Goal: Task Accomplishment & Management: Manage account settings

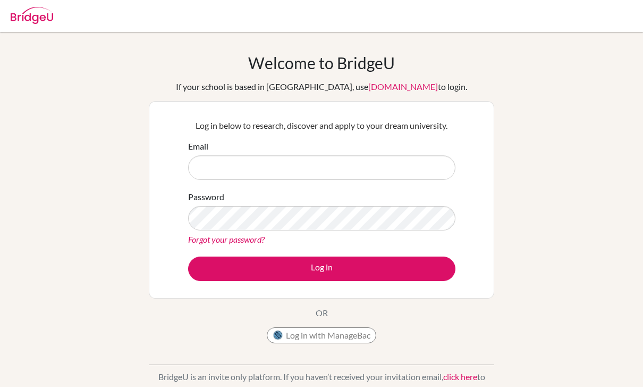
scroll to position [15, 0]
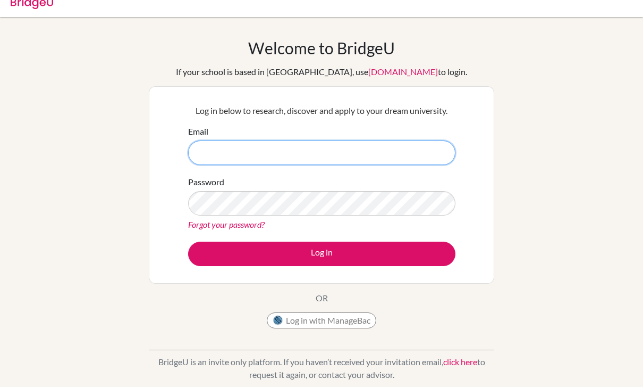
type input "[EMAIL_ADDRESS][DOMAIN_NAME]"
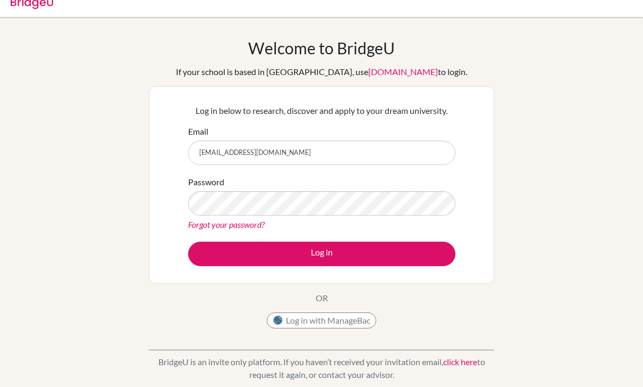
click at [356, 248] on button "Log in" at bounding box center [321, 253] width 267 height 24
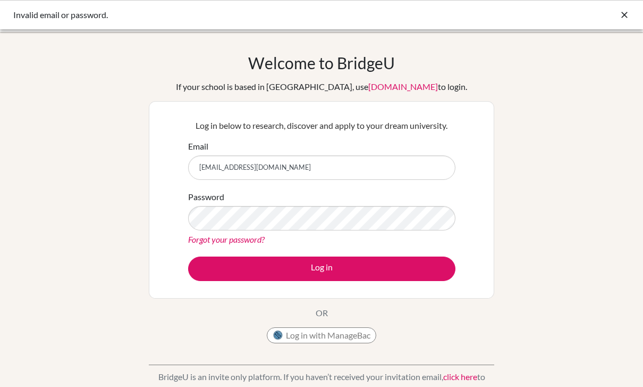
click at [257, 241] on link "Forgot your password?" at bounding box center [226, 239] width 77 height 10
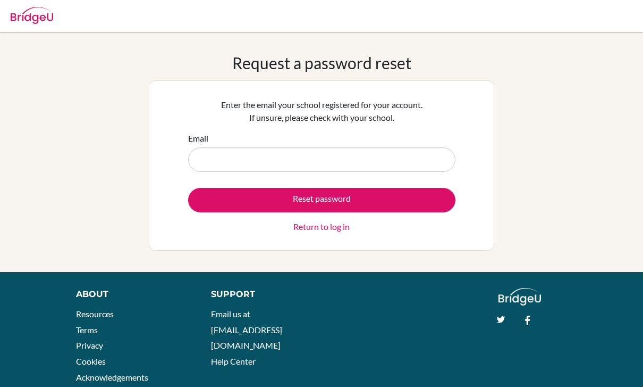
click at [377, 161] on input "Email" at bounding box center [321, 159] width 267 height 24
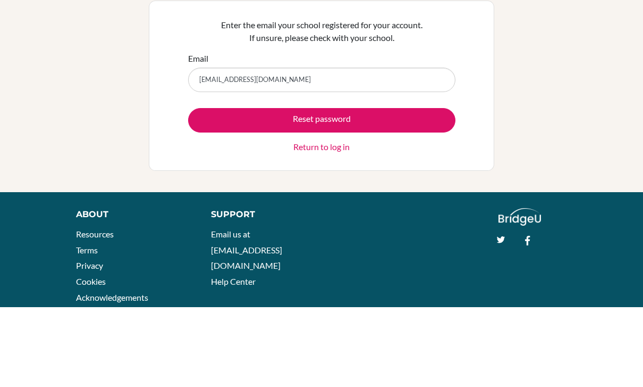
type input "[EMAIL_ADDRESS][DOMAIN_NAME]"
click at [394, 188] on button "Reset password" at bounding box center [321, 200] width 267 height 24
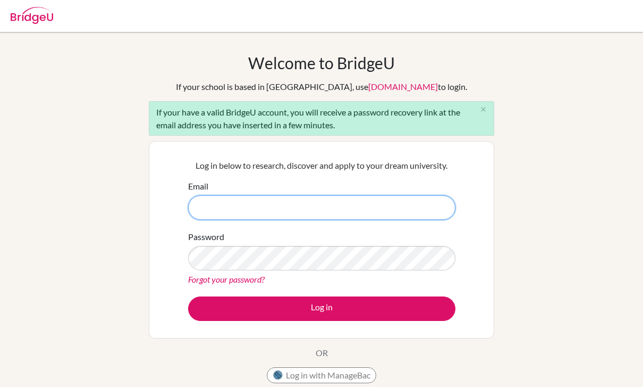
click at [418, 209] on input "Email" at bounding box center [321, 207] width 267 height 24
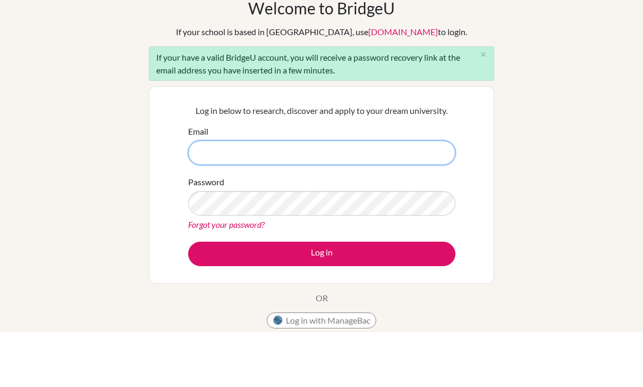
scroll to position [55, 0]
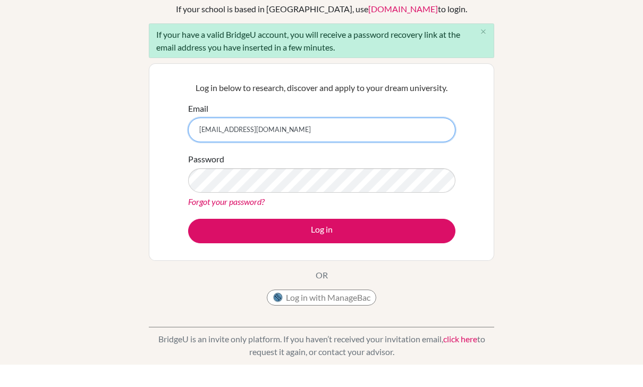
type input "[EMAIL_ADDRESS][DOMAIN_NAME]"
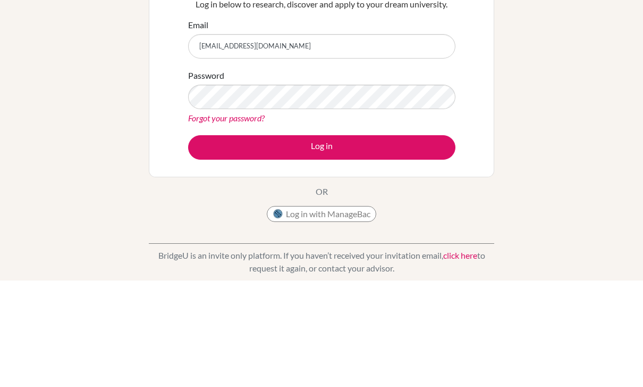
click at [375, 241] on button "Log in" at bounding box center [321, 253] width 267 height 24
